Goal: Book appointment/travel/reservation

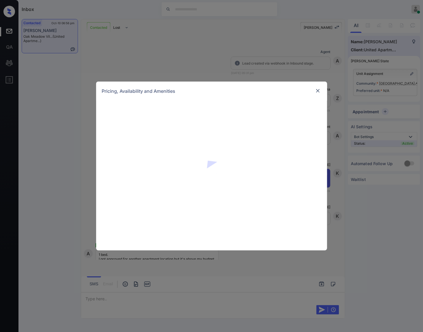
scroll to position [42, 0]
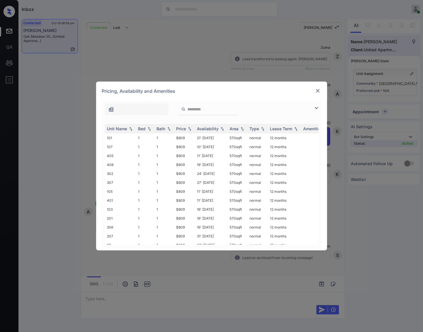
click at [318, 92] on img at bounding box center [318, 91] width 6 height 6
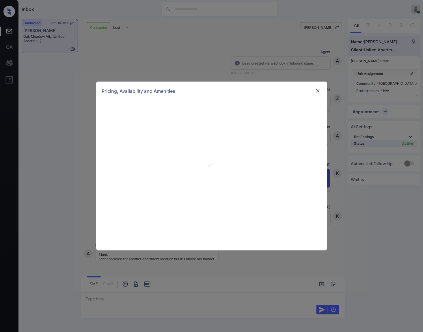
scroll to position [42, 0]
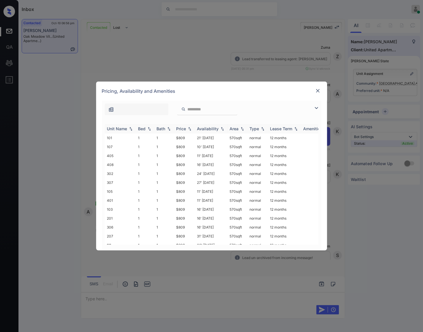
click at [190, 128] on img at bounding box center [190, 129] width 6 height 4
drag, startPoint x: 190, startPoint y: 137, endPoint x: 176, endPoint y: 137, distance: 14.2
click at [176, 137] on td "$809" at bounding box center [184, 138] width 21 height 9
copy td "$809"
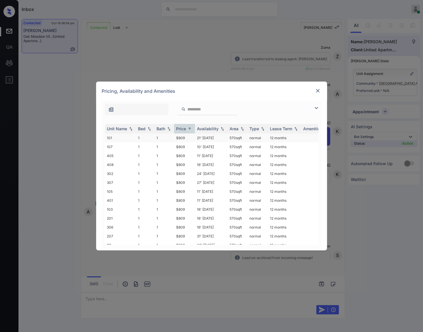
click at [204, 135] on td "21' Aug 25" at bounding box center [211, 138] width 33 height 9
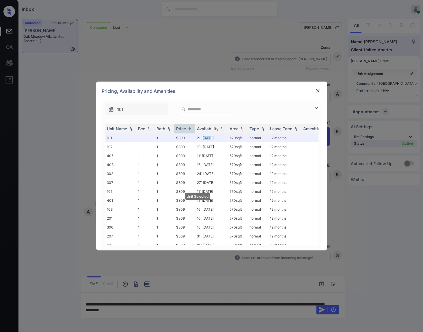
click at [315, 91] on img at bounding box center [318, 91] width 6 height 6
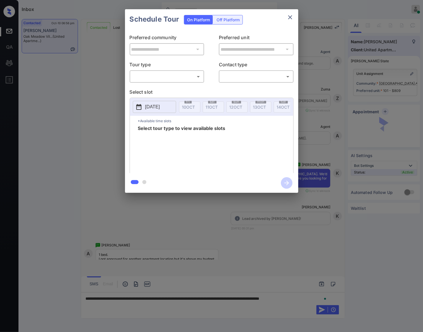
scroll to position [79, 0]
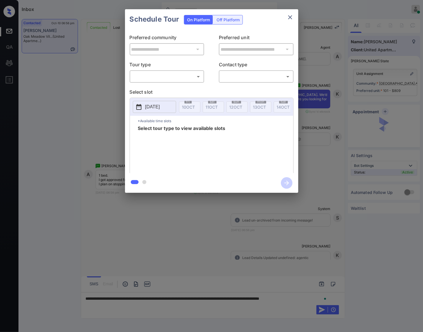
click at [190, 76] on body "Inbox [PERSON_NAME] Online Set yourself offline Set yourself on break Profile S…" at bounding box center [211, 166] width 423 height 332
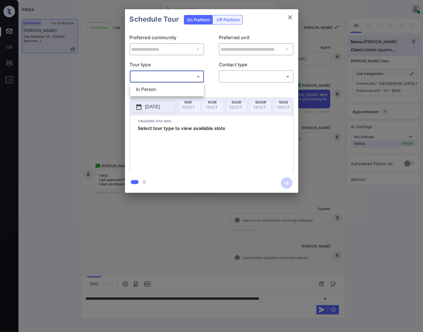
click at [188, 88] on li "In Person" at bounding box center [166, 90] width 71 height 10
type input "********"
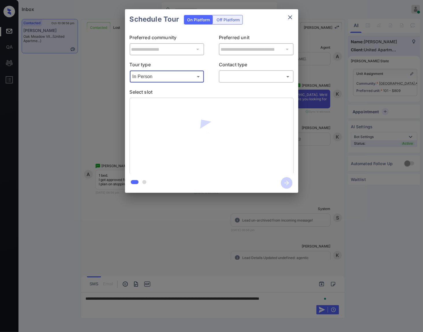
click at [233, 80] on body "Inbox [PERSON_NAME] Online Set yourself offline Set yourself on break Profile S…" at bounding box center [211, 166] width 423 height 332
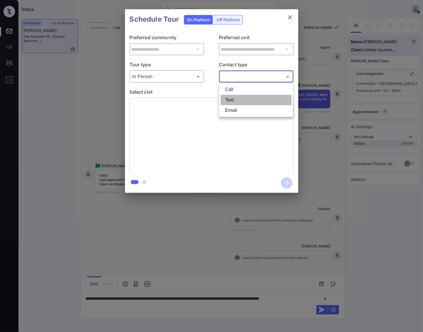
click at [236, 97] on li "Text" at bounding box center [256, 100] width 71 height 10
type input "****"
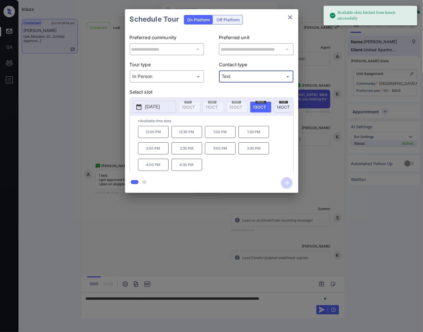
click at [160, 108] on p "[DATE]" at bounding box center [152, 107] width 15 height 7
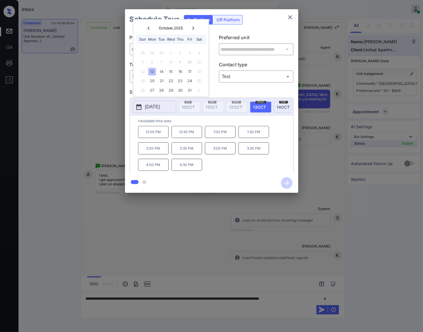
click at [132, 270] on div at bounding box center [211, 166] width 423 height 332
